Goal: Task Accomplishment & Management: Manage account settings

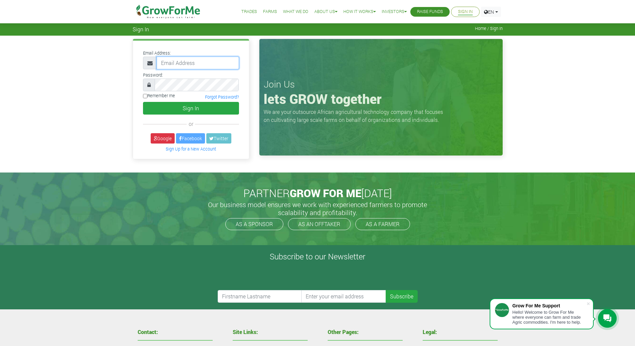
click at [195, 63] on input "email" at bounding box center [198, 63] width 82 height 13
type input "[EMAIL_ADDRESS][DOMAIN_NAME]"
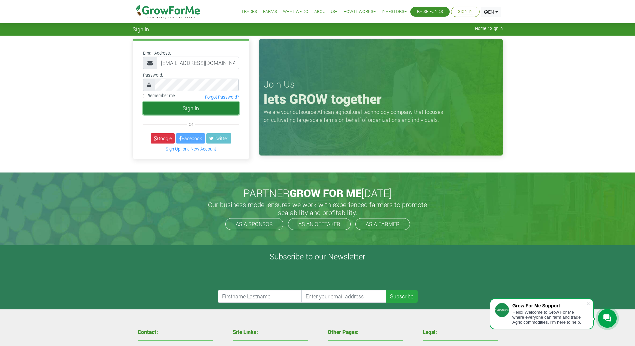
click at [187, 109] on button "Sign In" at bounding box center [191, 108] width 96 height 13
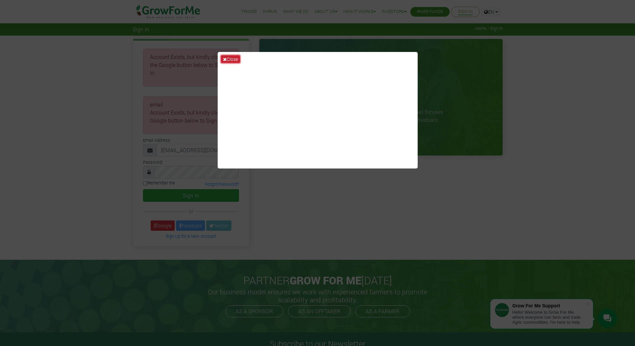
click at [235, 57] on button "Close" at bounding box center [230, 59] width 19 height 8
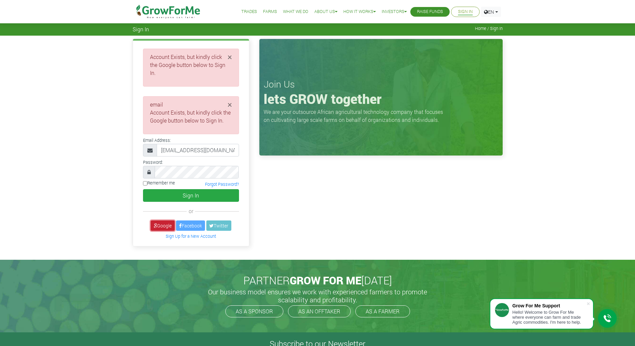
click at [165, 221] on link "Google" at bounding box center [163, 226] width 24 height 10
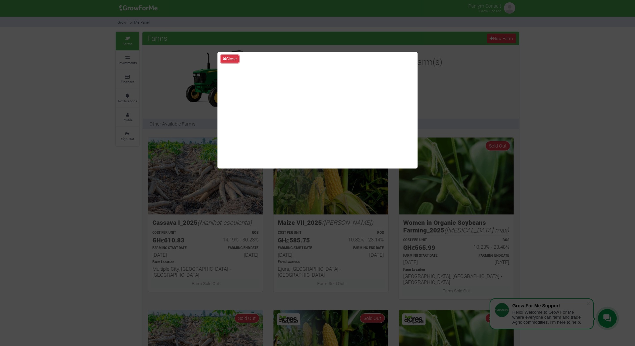
drag, startPoint x: 230, startPoint y: 58, endPoint x: 267, endPoint y: 107, distance: 61.3
click at [229, 58] on button "Close" at bounding box center [230, 58] width 18 height 7
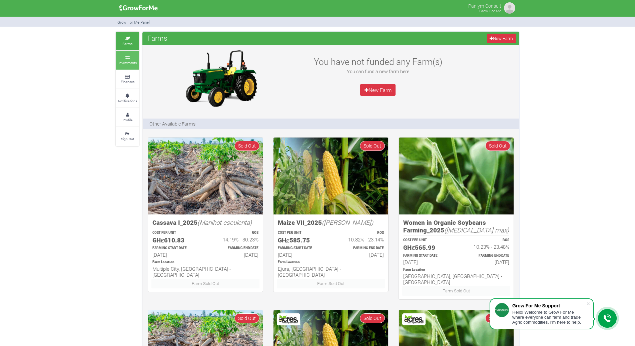
click at [123, 60] on small "Investments" at bounding box center [127, 62] width 18 height 5
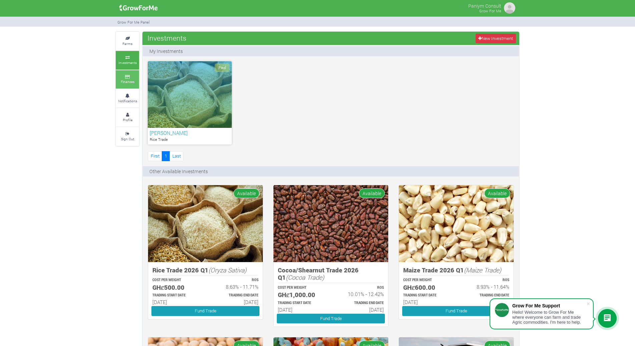
click at [139, 84] on link "Finances" at bounding box center [127, 79] width 23 height 18
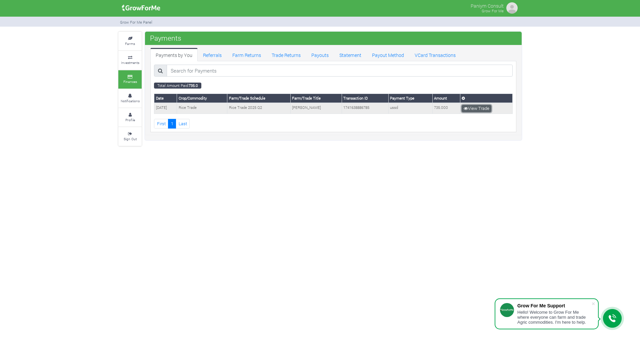
click at [479, 108] on link "View Trade" at bounding box center [477, 108] width 30 height 7
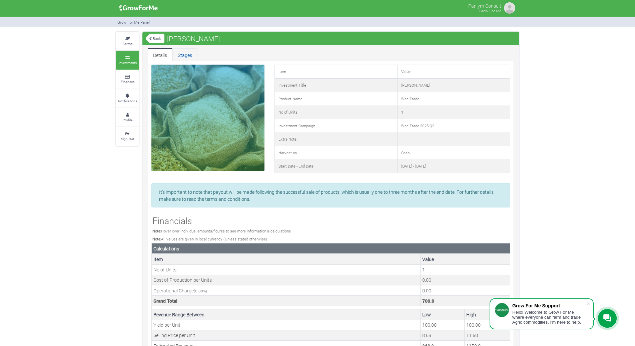
click at [190, 58] on link "Stages" at bounding box center [184, 54] width 25 height 13
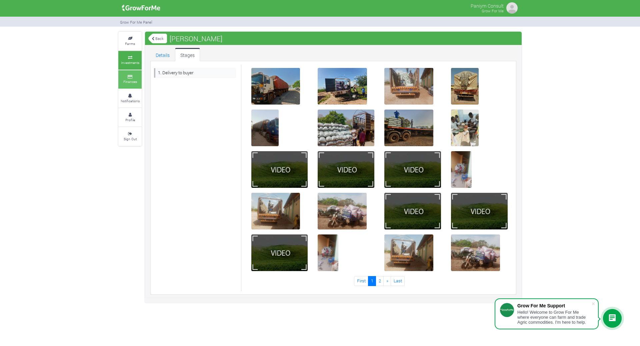
click at [130, 79] on small "Finances" at bounding box center [130, 81] width 14 height 5
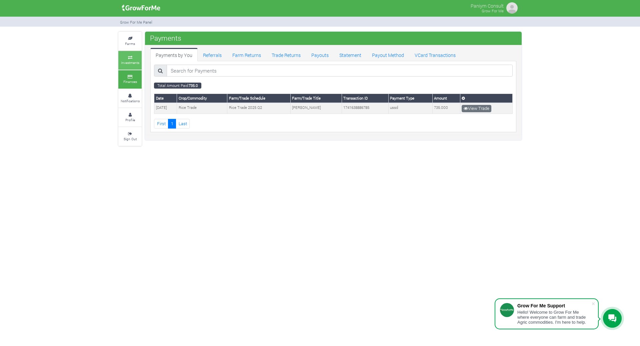
click at [129, 56] on icon at bounding box center [130, 57] width 20 height 3
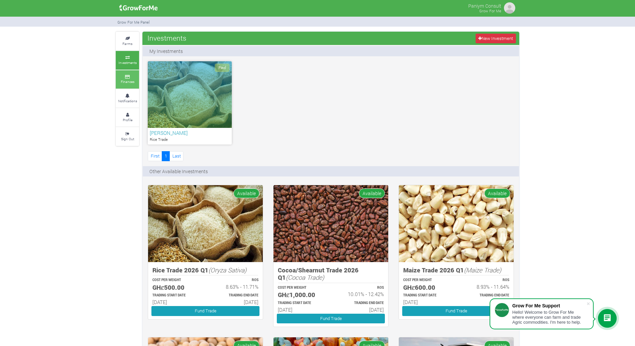
click at [130, 77] on icon at bounding box center [127, 76] width 20 height 3
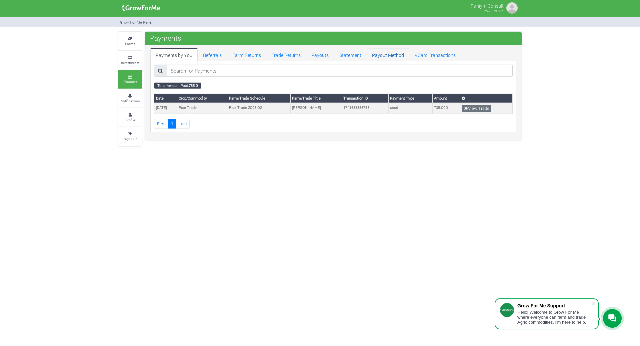
click at [377, 57] on link "Payout Method" at bounding box center [388, 54] width 43 height 13
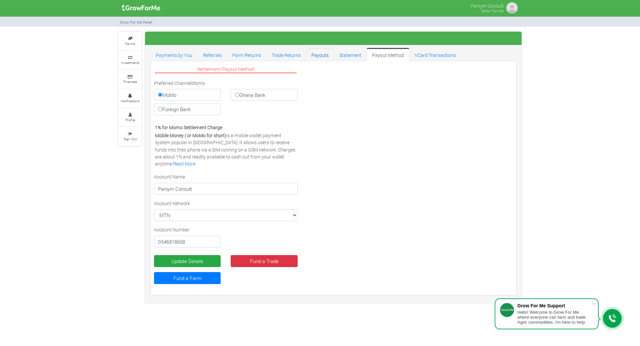
click at [320, 57] on link "Payouts" at bounding box center [320, 54] width 28 height 13
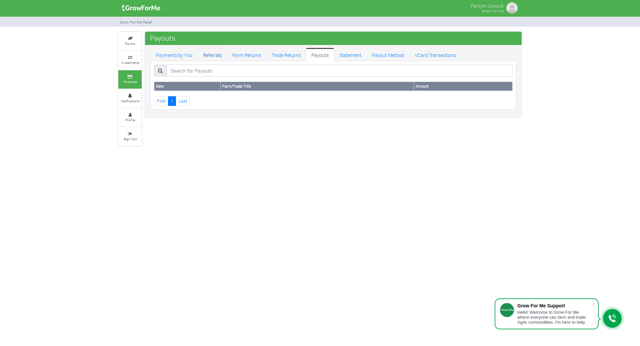
click at [212, 54] on link "Referrals" at bounding box center [212, 54] width 29 height 13
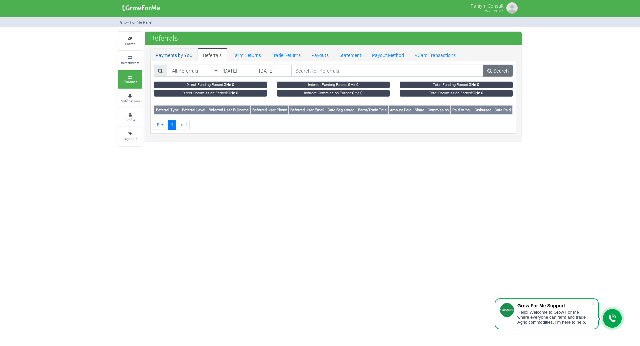
click at [171, 55] on link "Payments by You" at bounding box center [173, 54] width 47 height 13
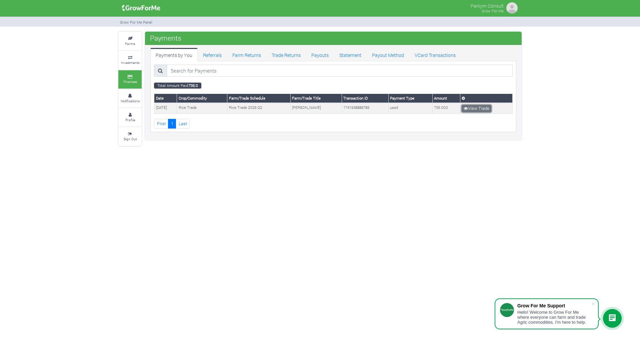
drag, startPoint x: 477, startPoint y: 108, endPoint x: 474, endPoint y: 118, distance: 10.0
click at [476, 108] on link "View Trade" at bounding box center [477, 108] width 30 height 7
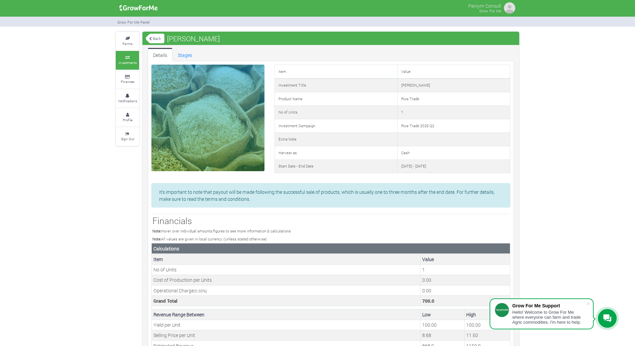
click at [122, 60] on link "Investments" at bounding box center [127, 60] width 23 height 18
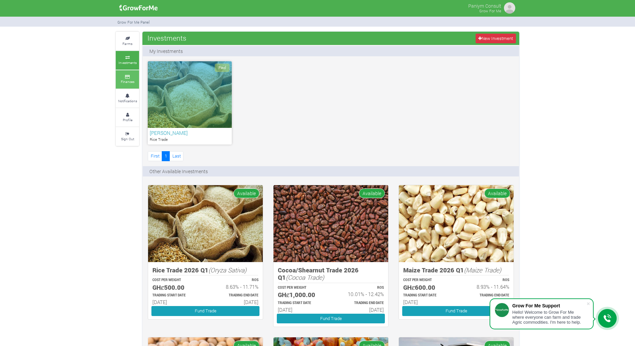
click at [122, 79] on small "Finances" at bounding box center [128, 81] width 14 height 5
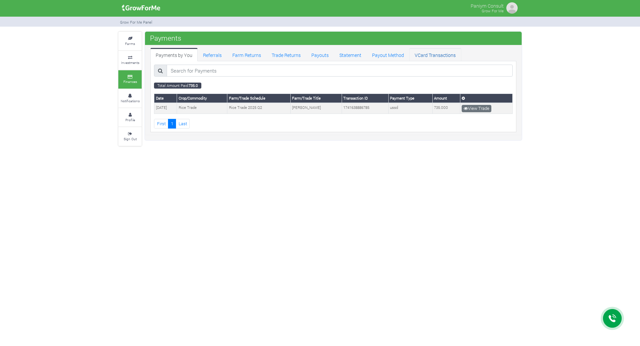
click at [430, 55] on link "VCard Transactions" at bounding box center [435, 54] width 52 height 13
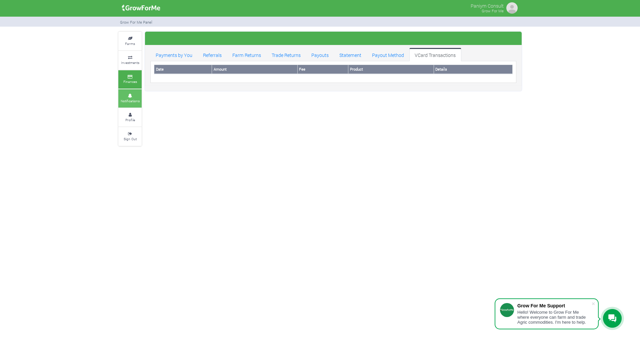
click at [131, 99] on small "Notifications" at bounding box center [130, 101] width 19 height 5
